Goal: Information Seeking & Learning: Compare options

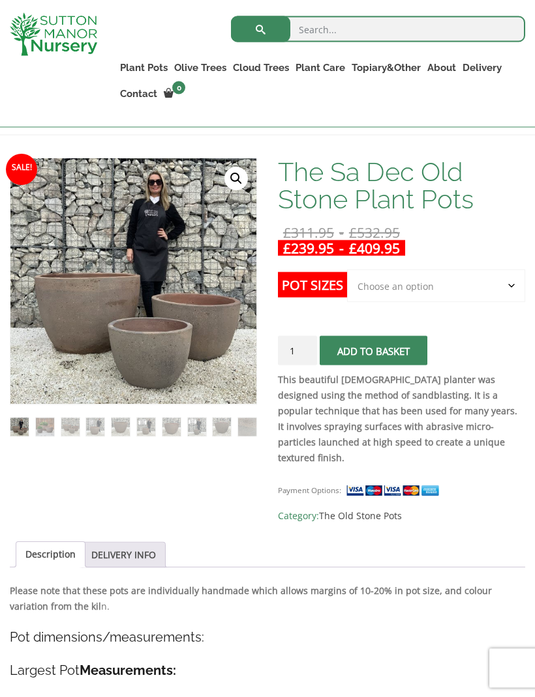
scroll to position [178, 0]
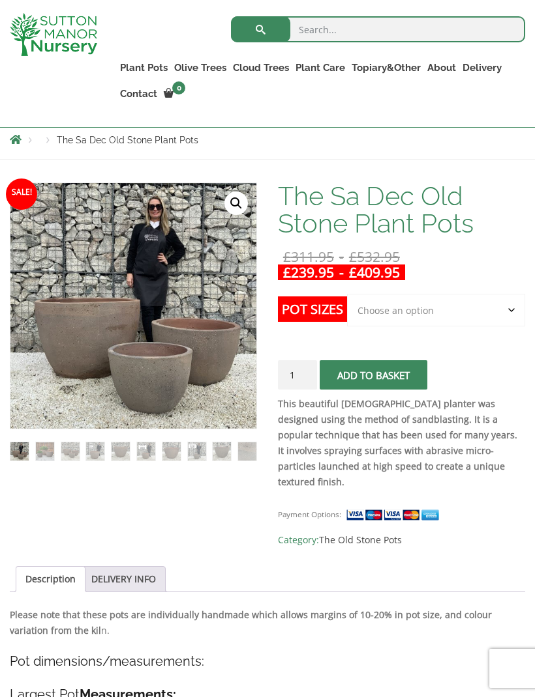
click at [0, 0] on link "The Brunello Pots" at bounding box center [0, 0] width 0 height 0
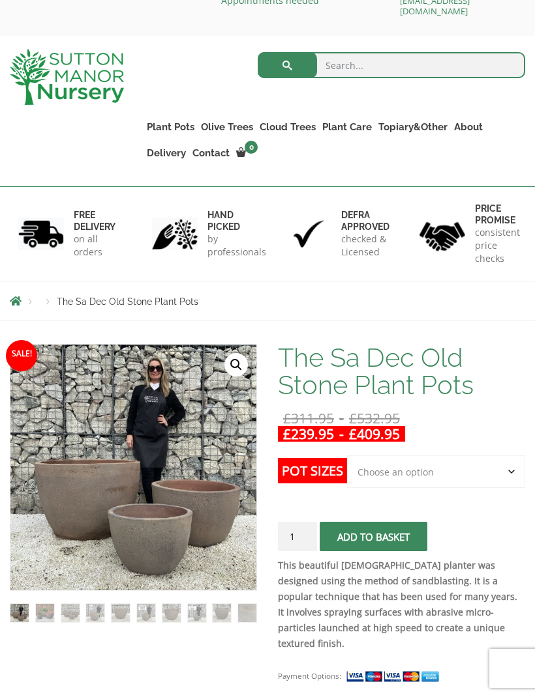
scroll to position [0, 0]
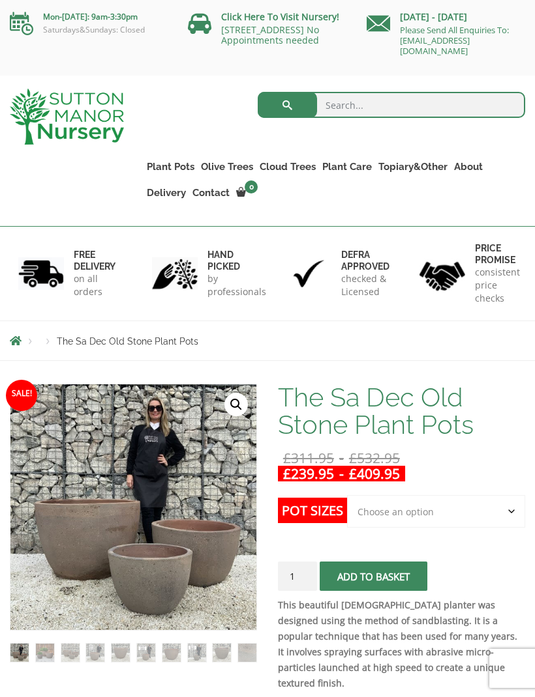
click at [0, 0] on link "The Barolo Pots" at bounding box center [0, 0] width 0 height 0
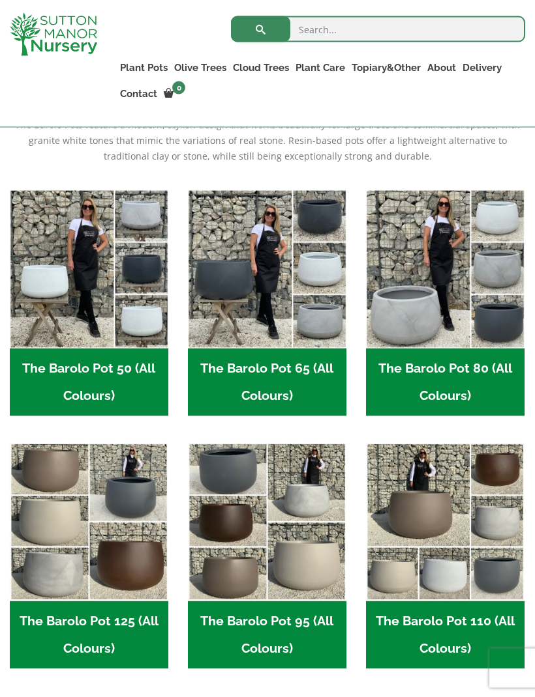
scroll to position [312, 0]
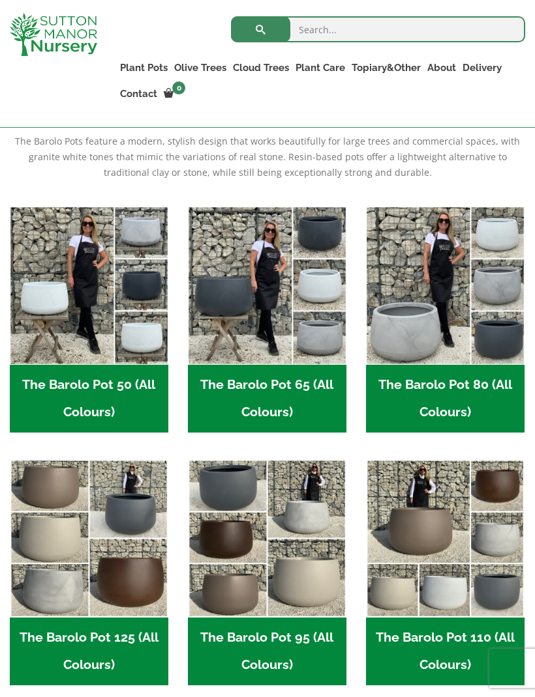
click at [275, 646] on h2 "The Barolo Pot 95 (All Colours) (7)" at bounding box center [267, 652] width 158 height 68
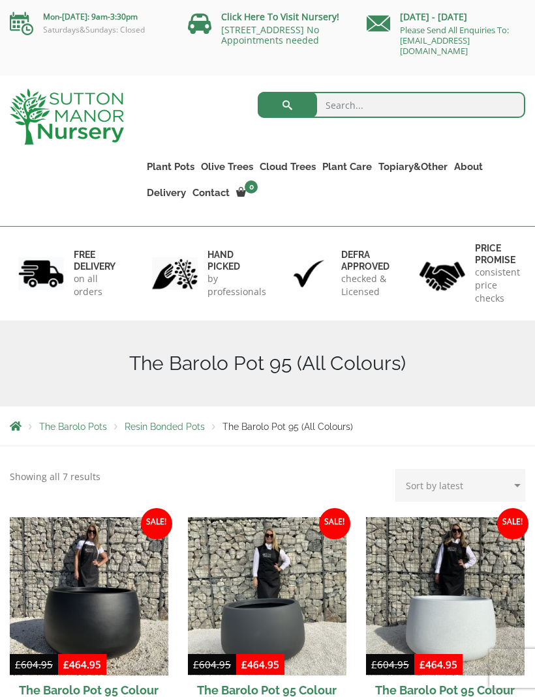
click at [0, 0] on link "Fibre Clay Pots" at bounding box center [0, 0] width 0 height 0
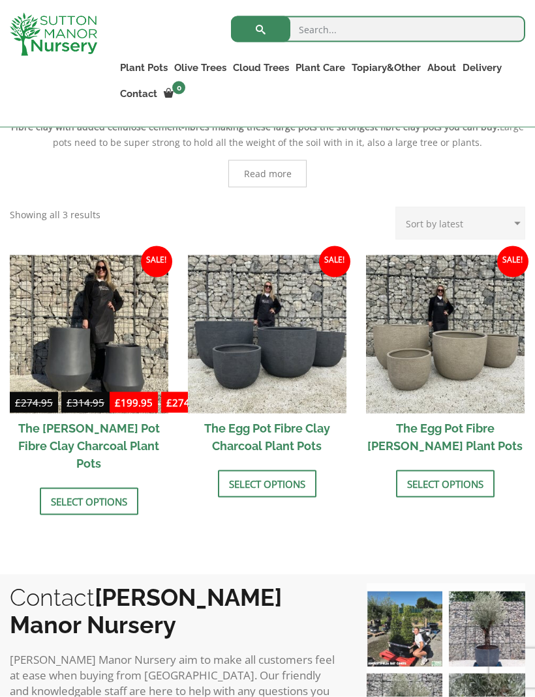
scroll to position [327, 0]
